Goal: Information Seeking & Learning: Find specific fact

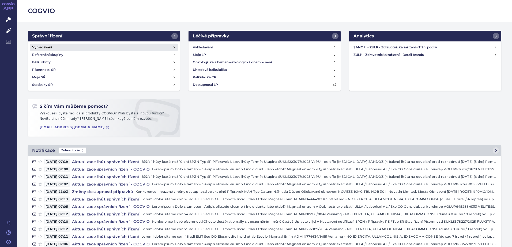
click at [51, 46] on h4 "Vyhledávání" at bounding box center [42, 47] width 20 height 5
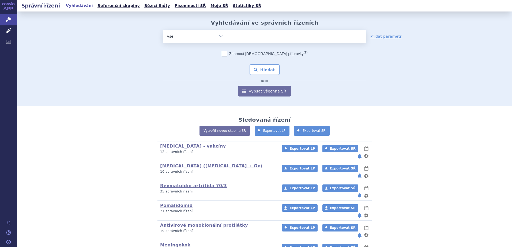
click at [243, 33] on ul at bounding box center [296, 35] width 139 height 11
click at [227, 33] on select at bounding box center [227, 35] width 0 height 13
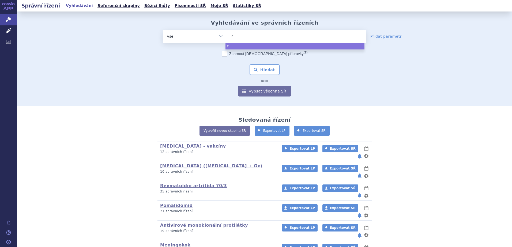
type input "ze"
type input "zen"
type input "zeno"
type input "zenon"
select select "zenon"
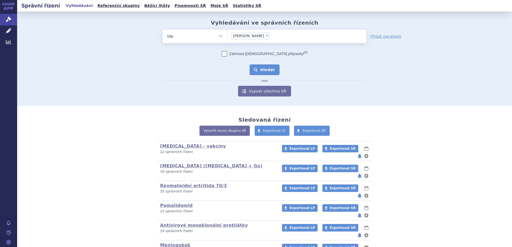
click at [254, 73] on button "Hledat" at bounding box center [264, 70] width 30 height 11
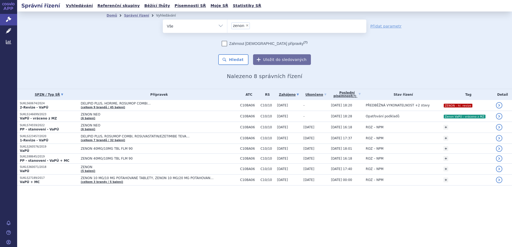
click at [22, 97] on th "SPZN / Typ SŘ" at bounding box center [47, 94] width 61 height 11
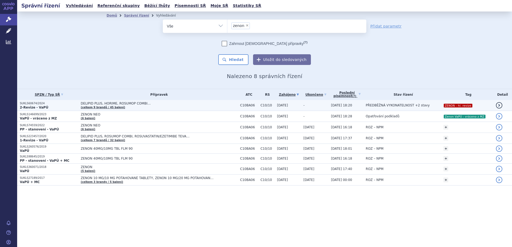
click at [175, 104] on span "DELIPID PLUS, HORIME, ROSUMOP COMBI…" at bounding box center [148, 104] width 134 height 4
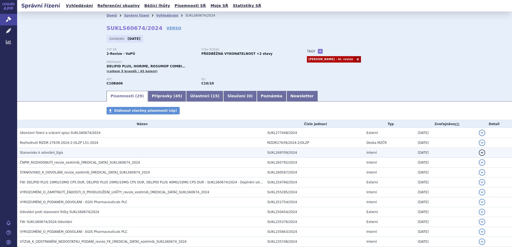
click at [53, 153] on span "Stanovisko k odvolání_Egis" at bounding box center [41, 153] width 43 height 4
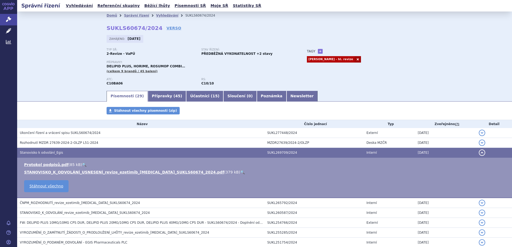
click at [53, 154] on span "Stanovisko k odvolání_Egis" at bounding box center [41, 153] width 43 height 4
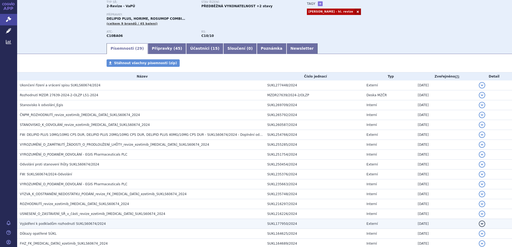
scroll to position [54, 0]
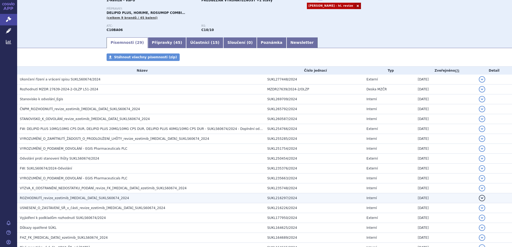
click at [50, 198] on span "ROZHODNUTÍ_revize_ezetimib_rosuvastatin_SUKLS60674_2024" at bounding box center [74, 198] width 109 height 4
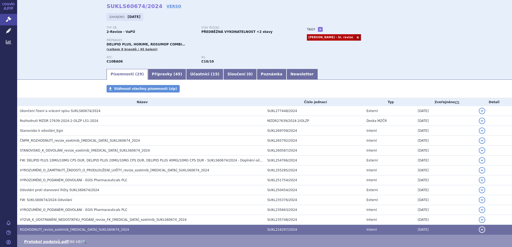
scroll to position [0, 0]
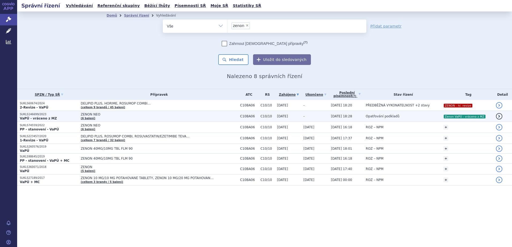
click at [193, 117] on td "ZENON NEO (6 balení)" at bounding box center [157, 116] width 159 height 11
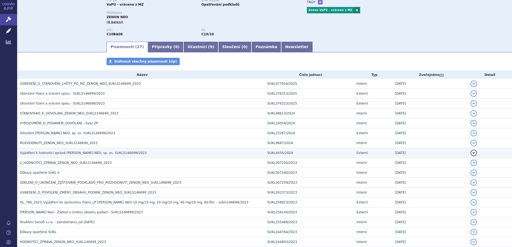
scroll to position [54, 0]
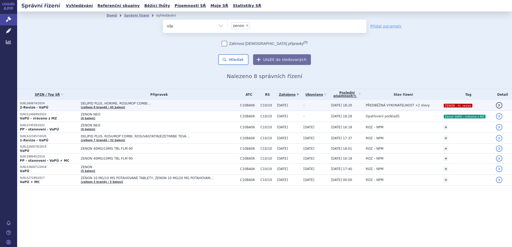
click at [194, 105] on span "DELIPID PLUS, HORIME, ROSUMOP COMBI…" at bounding box center [148, 104] width 134 height 4
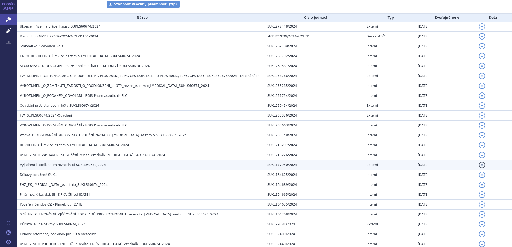
scroll to position [107, 0]
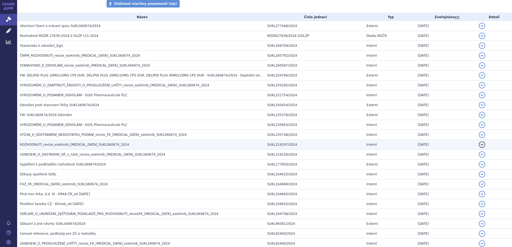
click at [39, 143] on span "ROZHODNUTÍ_revize_ezetimib_rosuvastatin_SUKLS60674_2024" at bounding box center [74, 145] width 109 height 4
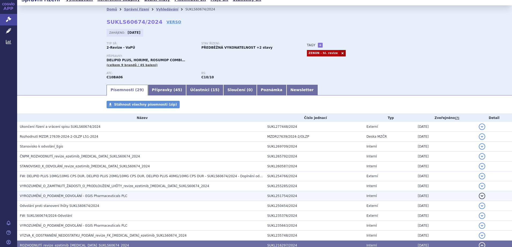
scroll to position [0, 0]
